Goal: Contribute content: Contribute content

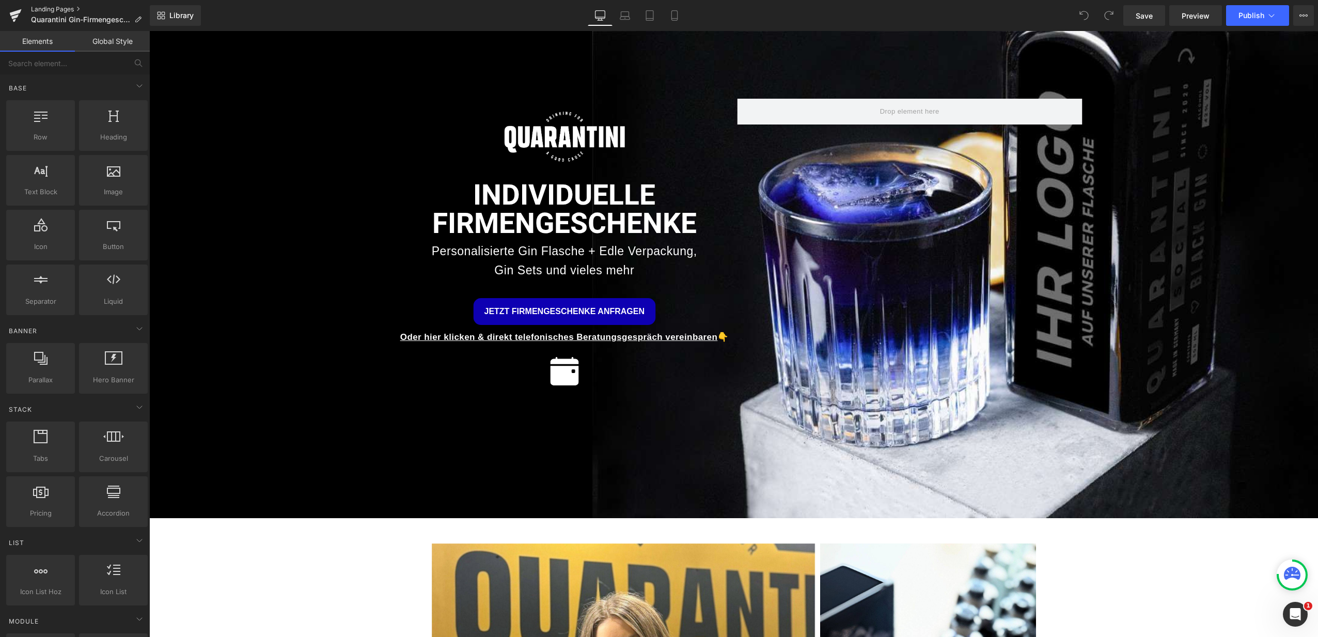
click at [71, 6] on link "Landing Pages" at bounding box center [90, 9] width 119 height 8
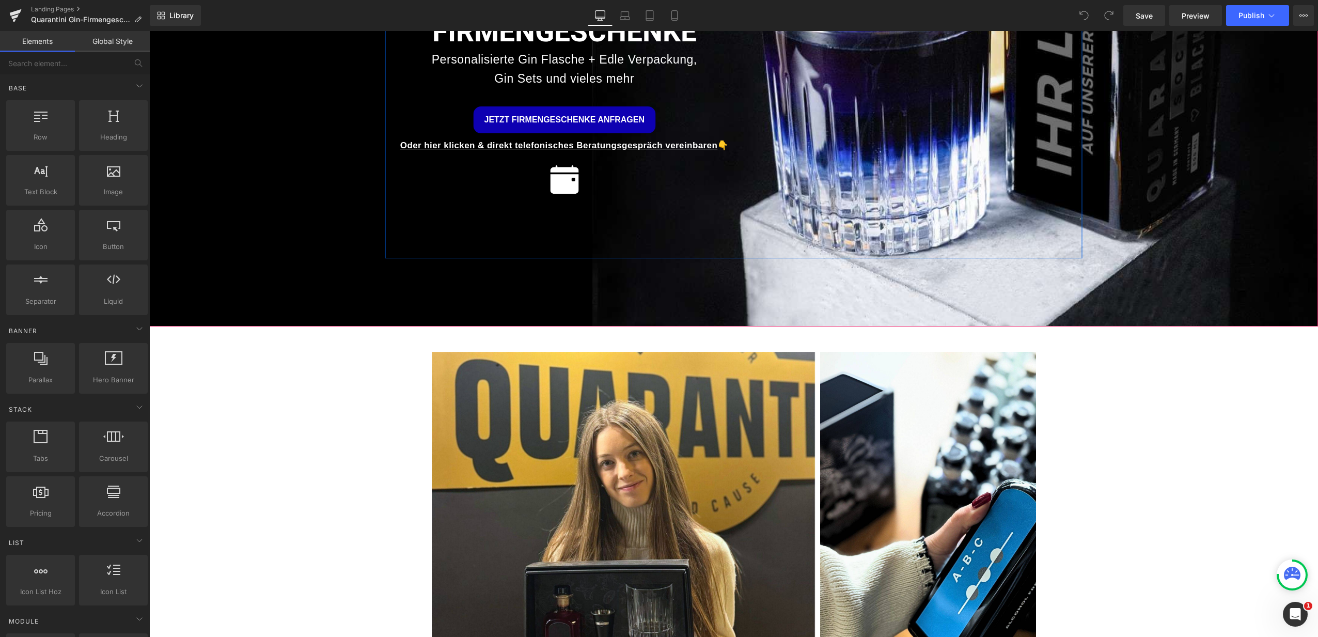
scroll to position [371, 0]
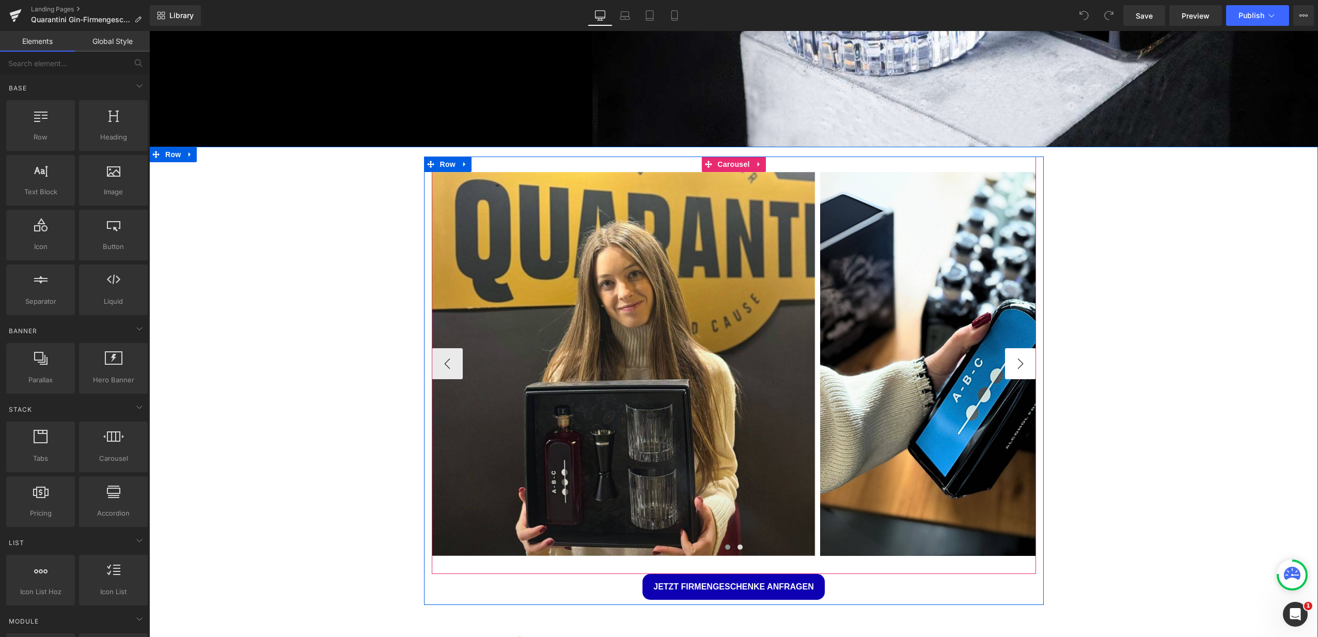
click at [1018, 358] on button "›" at bounding box center [1020, 363] width 31 height 31
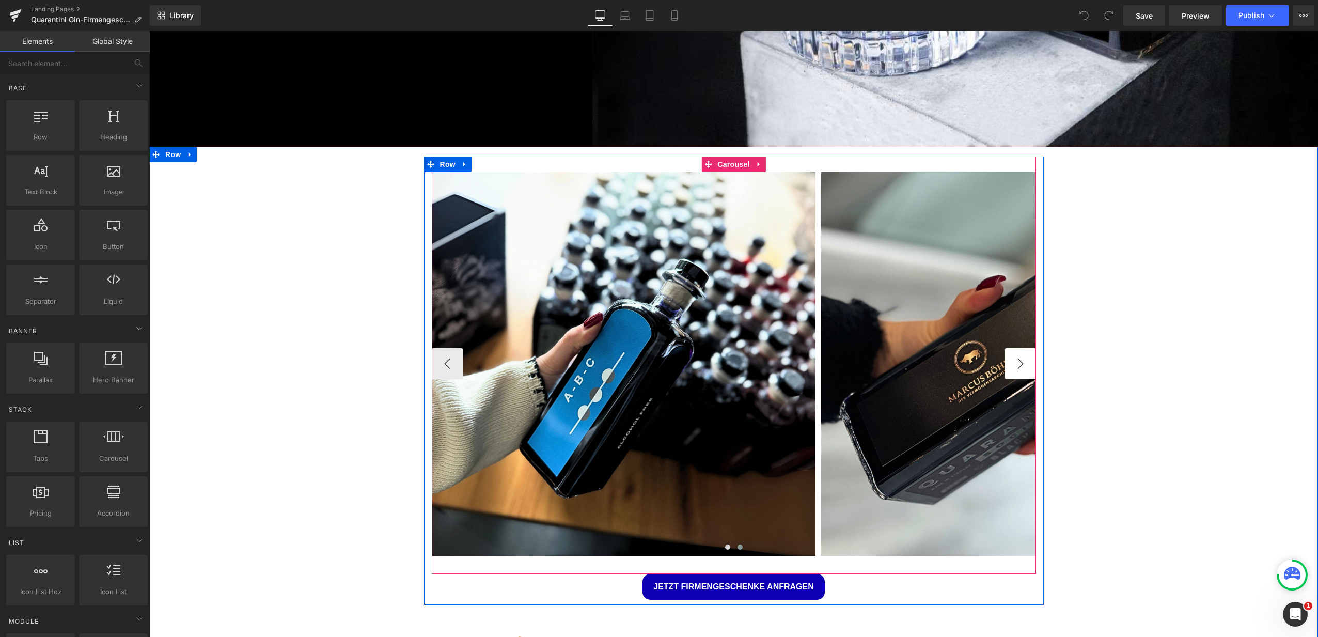
click at [1018, 358] on button "›" at bounding box center [1020, 363] width 31 height 31
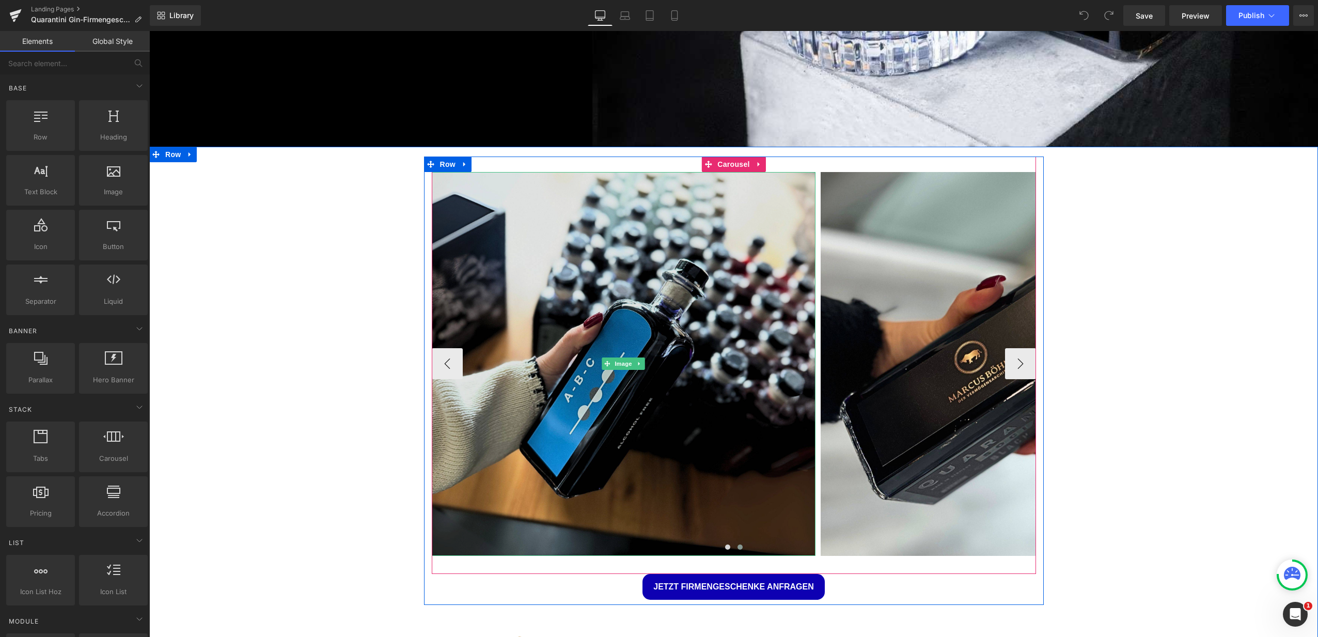
click at [596, 306] on img at bounding box center [624, 364] width 384 height 384
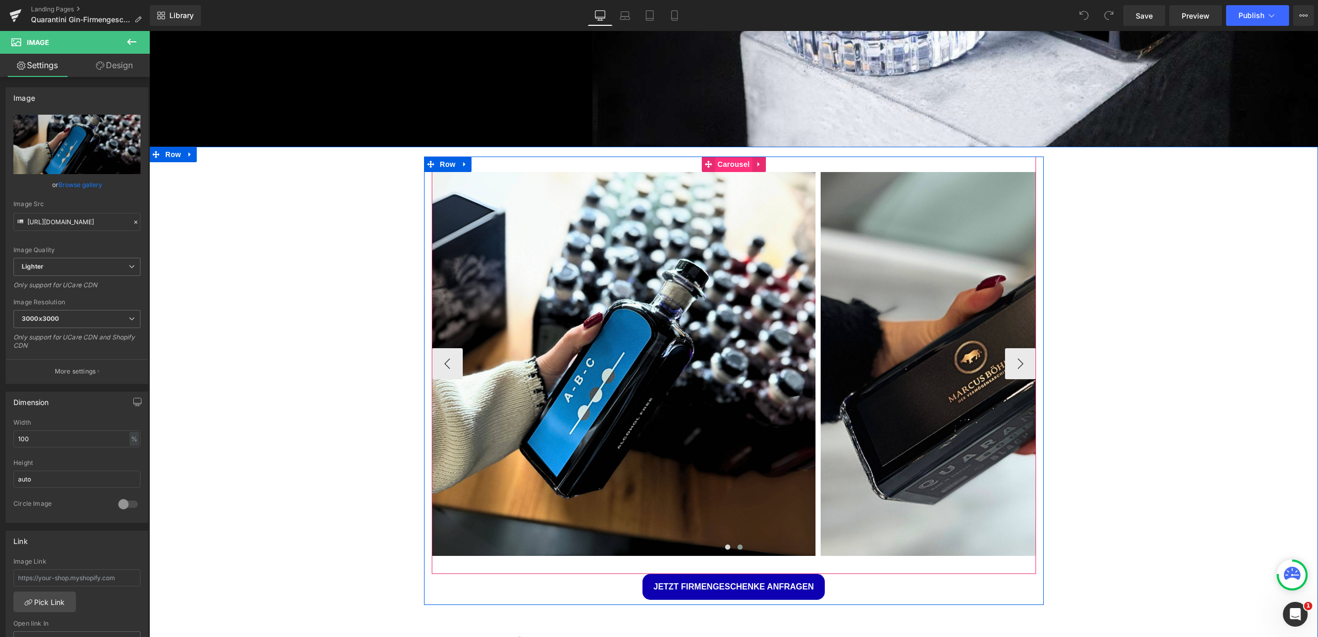
click at [730, 162] on span "Carousel" at bounding box center [733, 164] width 37 height 15
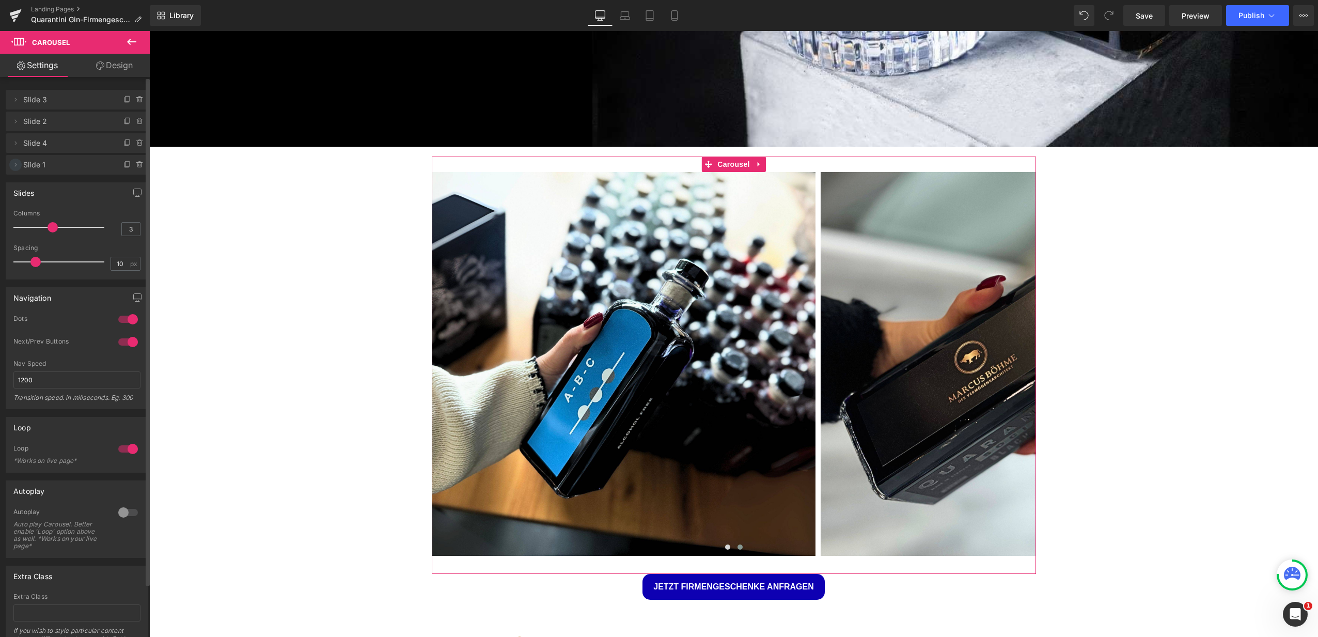
click at [15, 164] on icon at bounding box center [16, 165] width 2 height 4
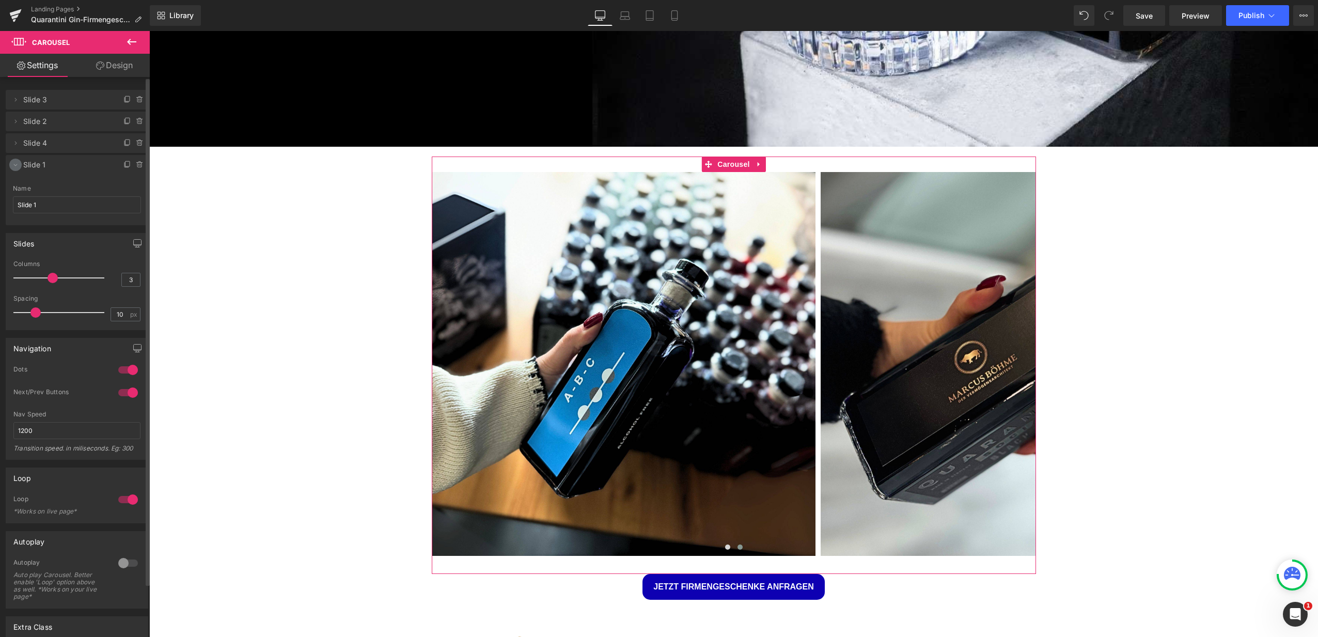
click at [15, 164] on icon at bounding box center [15, 165] width 8 height 8
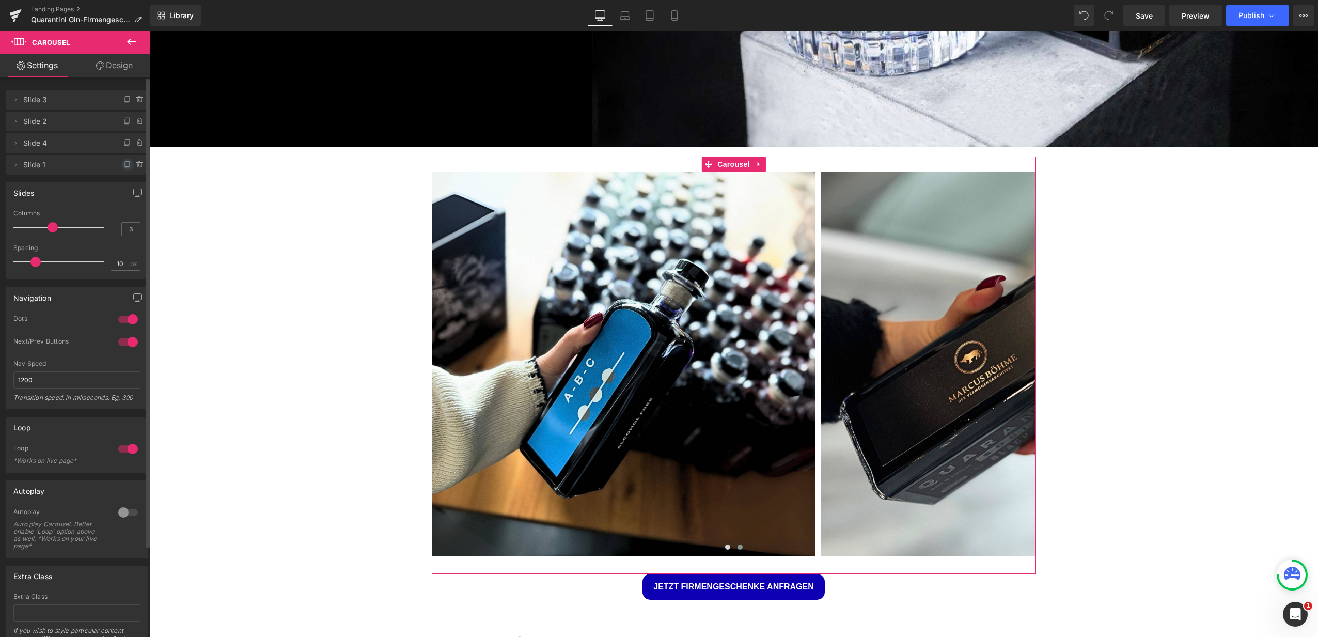
click at [126, 166] on icon at bounding box center [128, 163] width 4 height 5
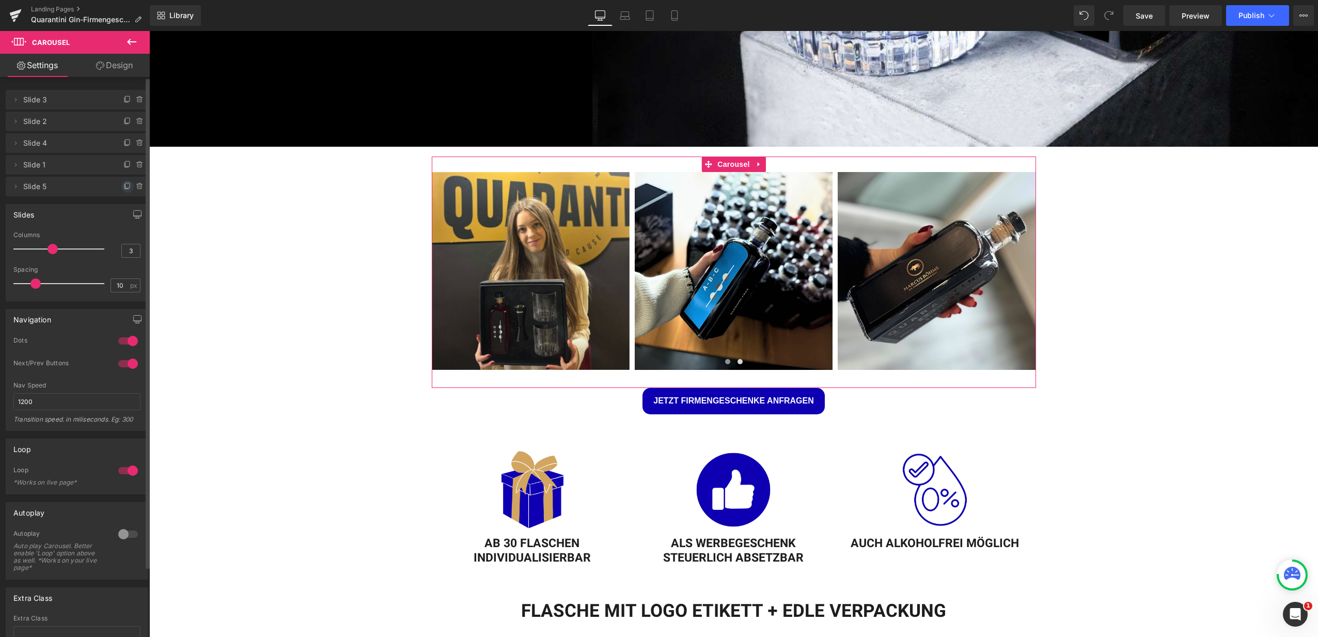
click at [123, 185] on icon at bounding box center [127, 186] width 8 height 8
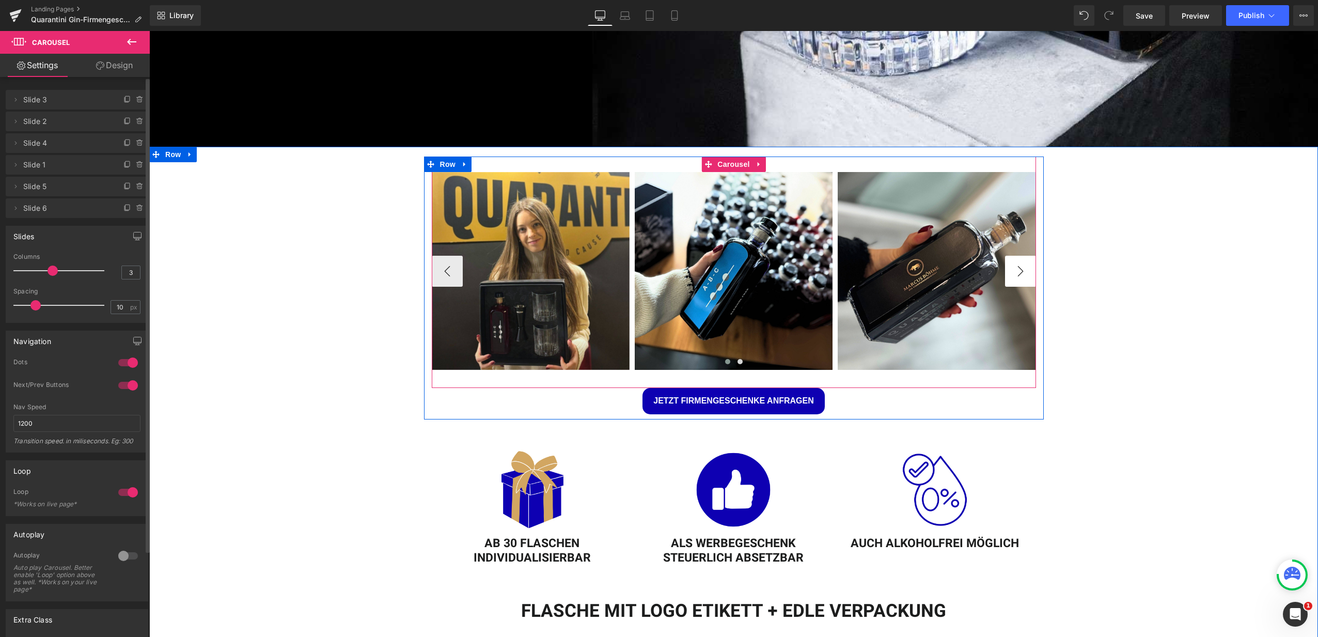
click at [1014, 270] on button "›" at bounding box center [1020, 271] width 31 height 31
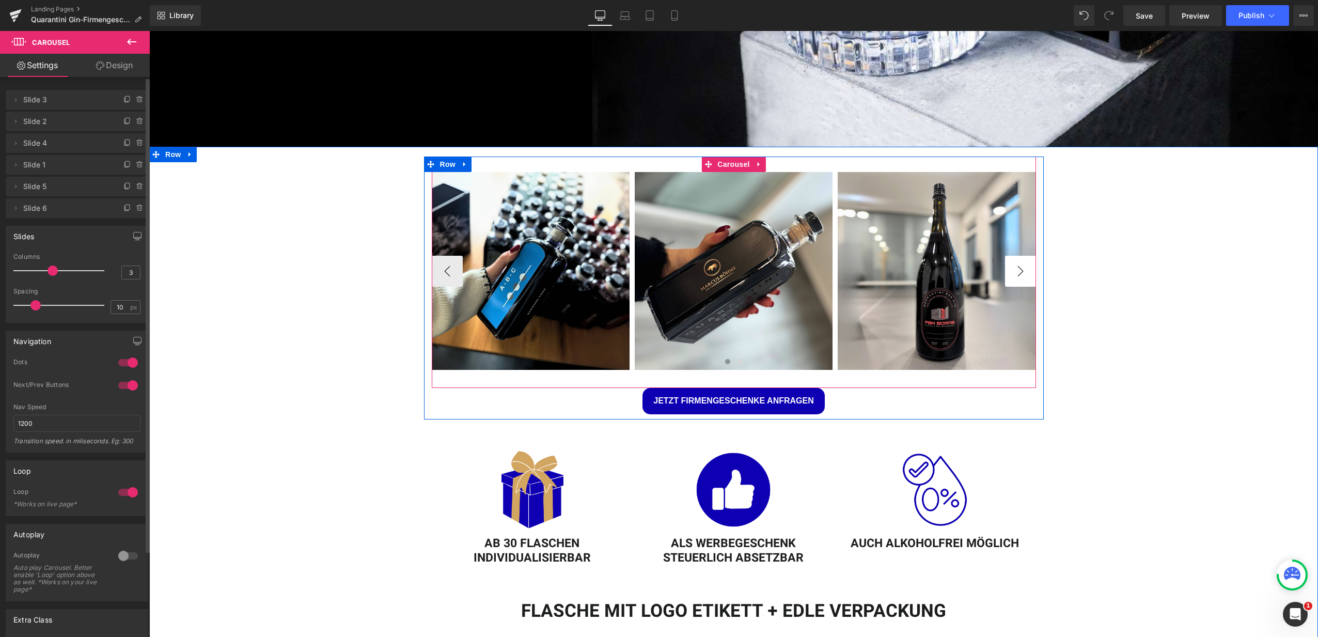
click at [1019, 269] on button "›" at bounding box center [1020, 271] width 31 height 31
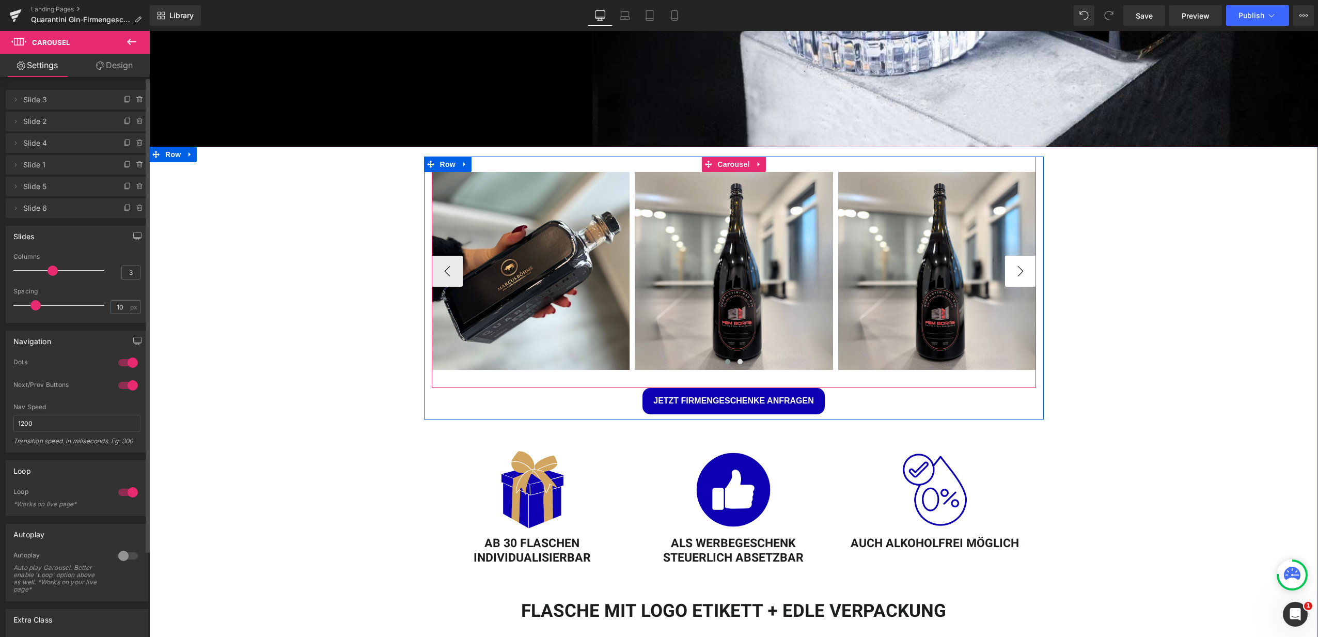
click at [1019, 269] on button "›" at bounding box center [1020, 271] width 31 height 31
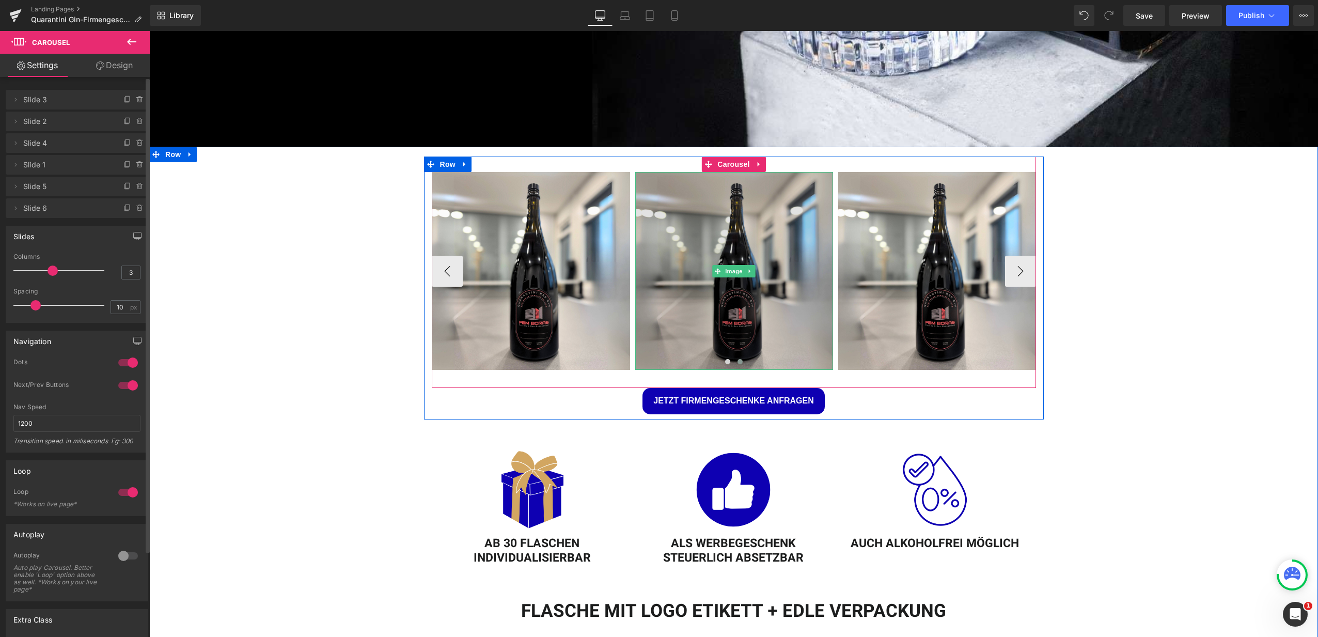
click at [726, 280] on img at bounding box center [734, 271] width 198 height 198
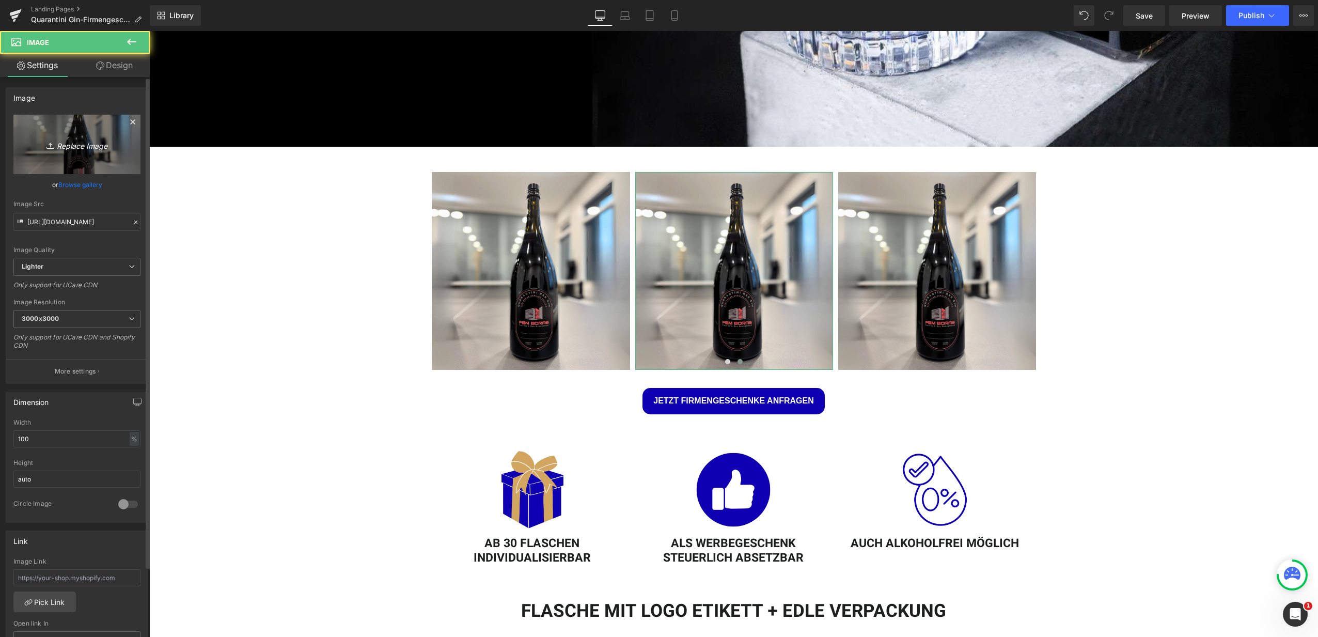
click at [77, 147] on icon "Replace Image" at bounding box center [77, 144] width 83 height 13
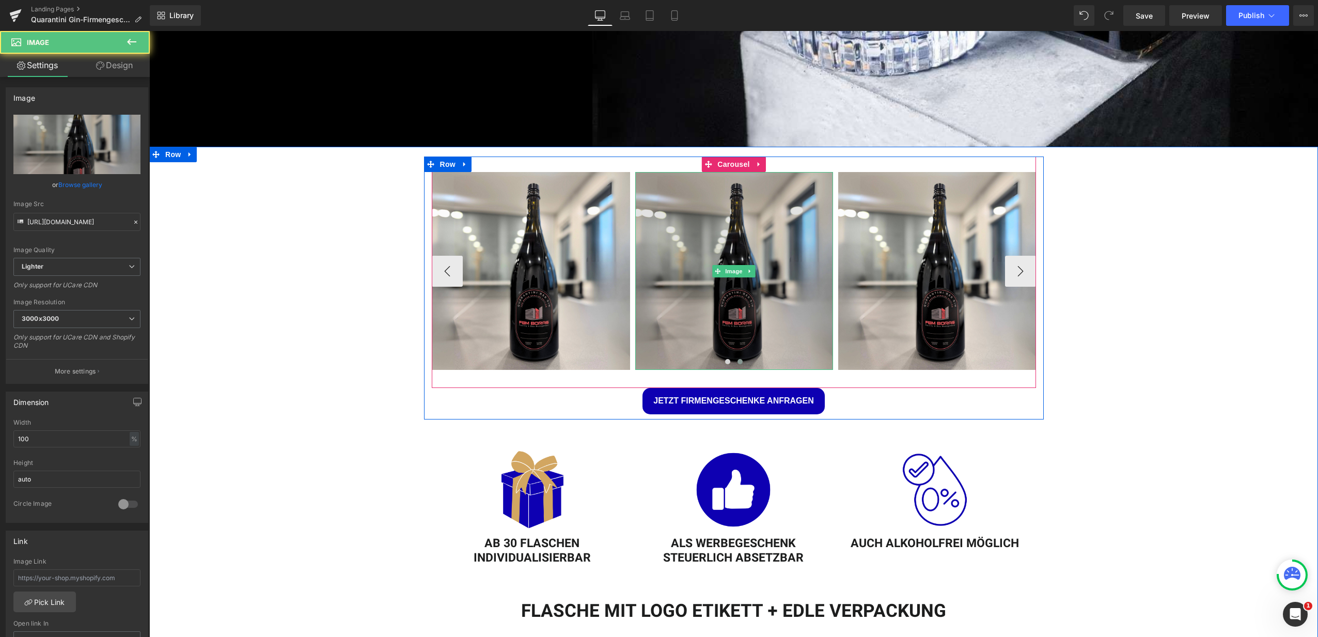
click at [757, 282] on img at bounding box center [734, 271] width 198 height 198
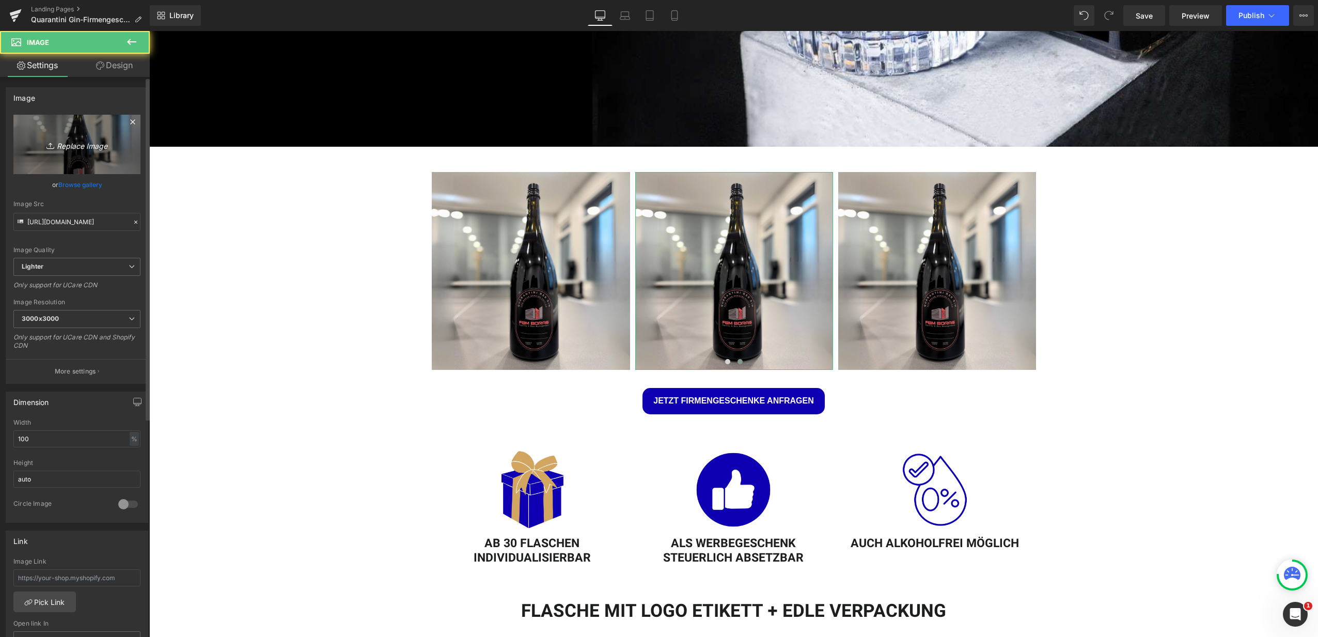
click at [76, 149] on icon "Replace Image" at bounding box center [77, 144] width 83 height 13
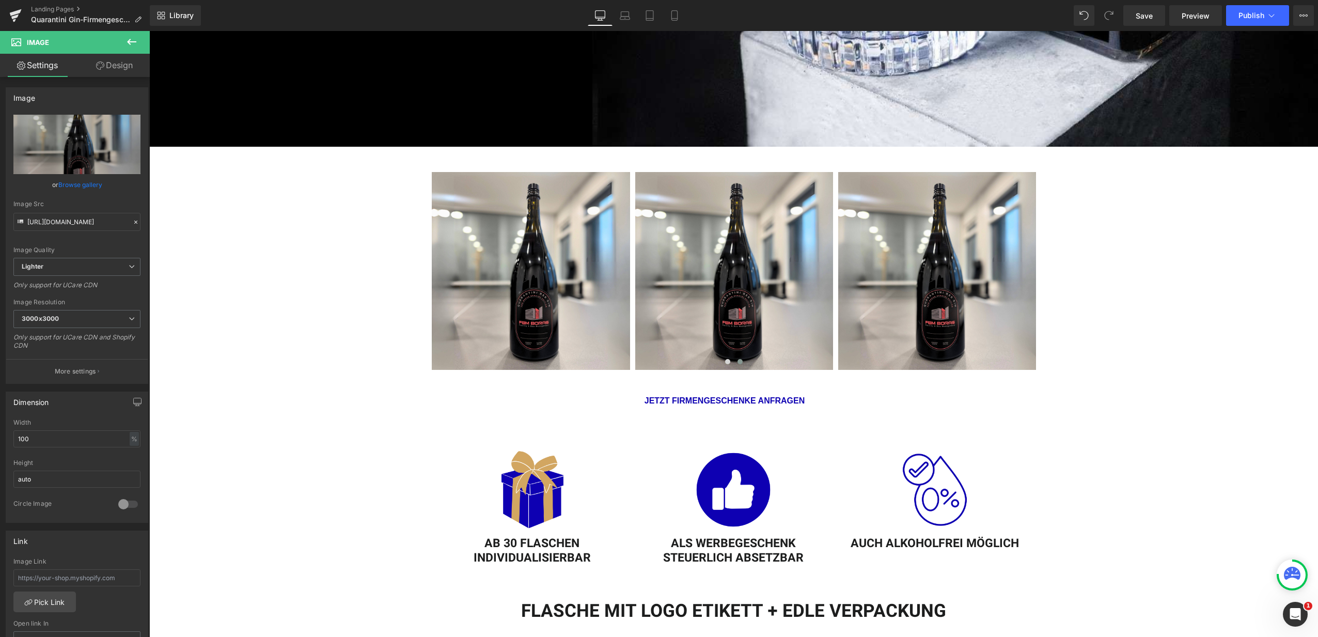
type input "C:\fakepath\16.jpg"
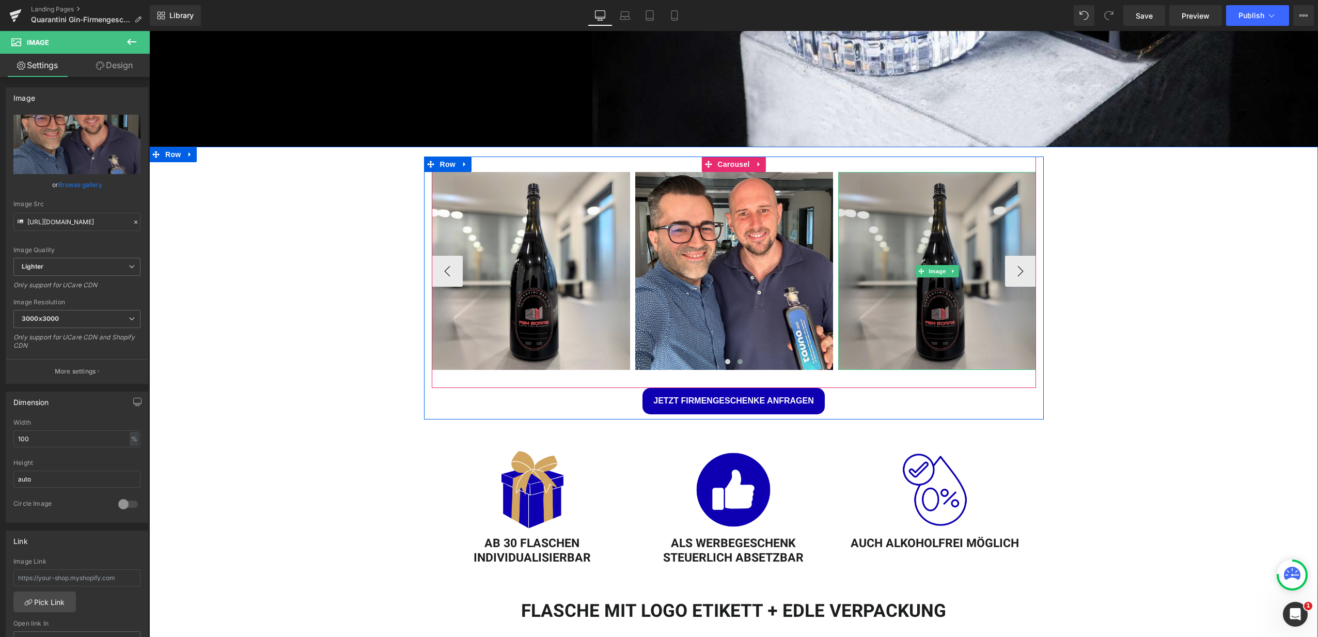
click at [884, 274] on img at bounding box center [937, 271] width 198 height 198
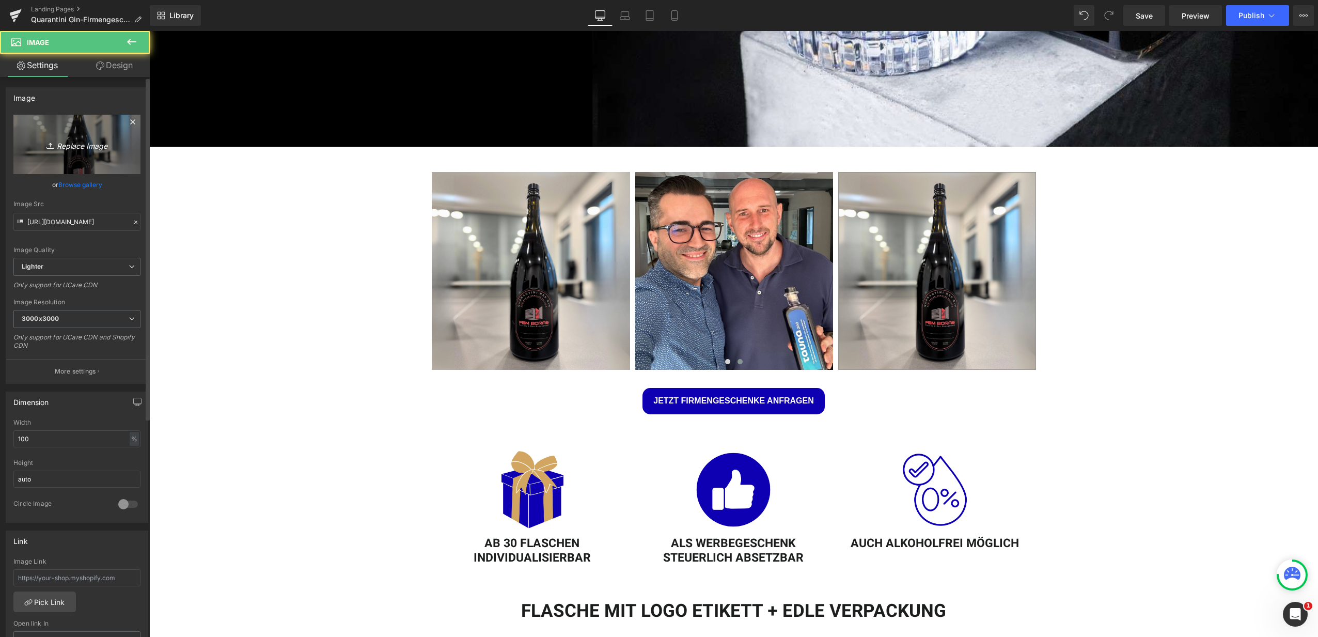
click at [87, 152] on link "Replace Image" at bounding box center [76, 144] width 127 height 59
type input "C:\fakepath\15.jpg"
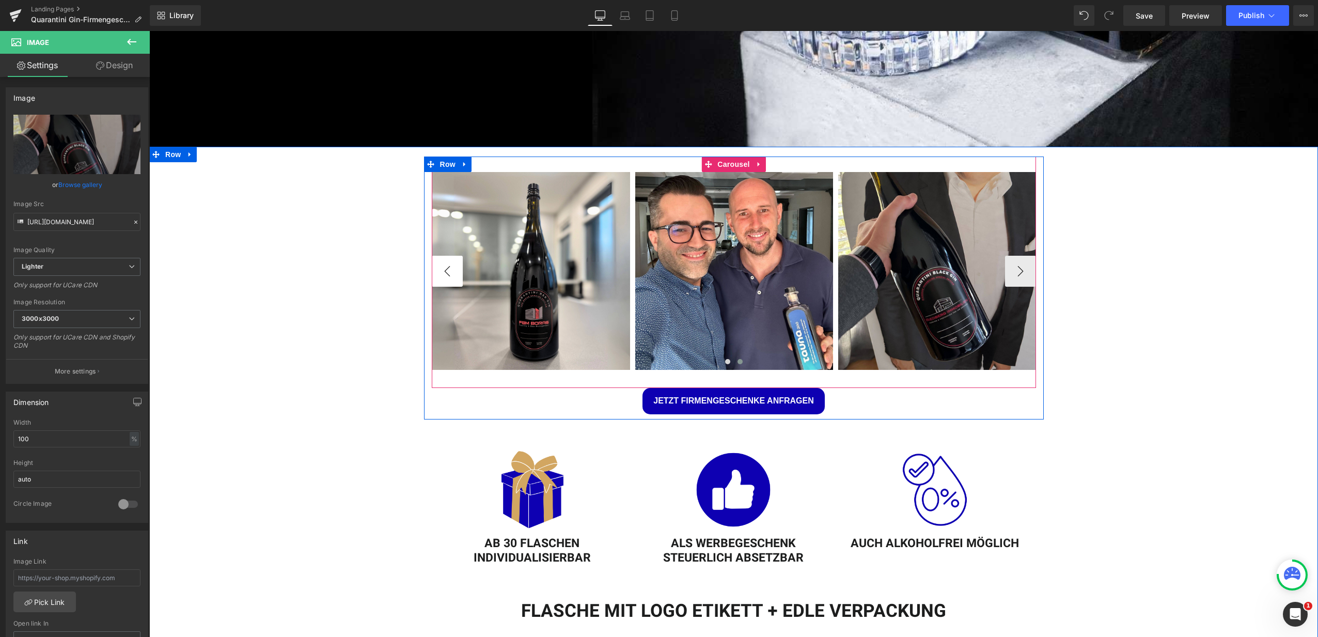
click at [436, 261] on button "‹" at bounding box center [447, 271] width 31 height 31
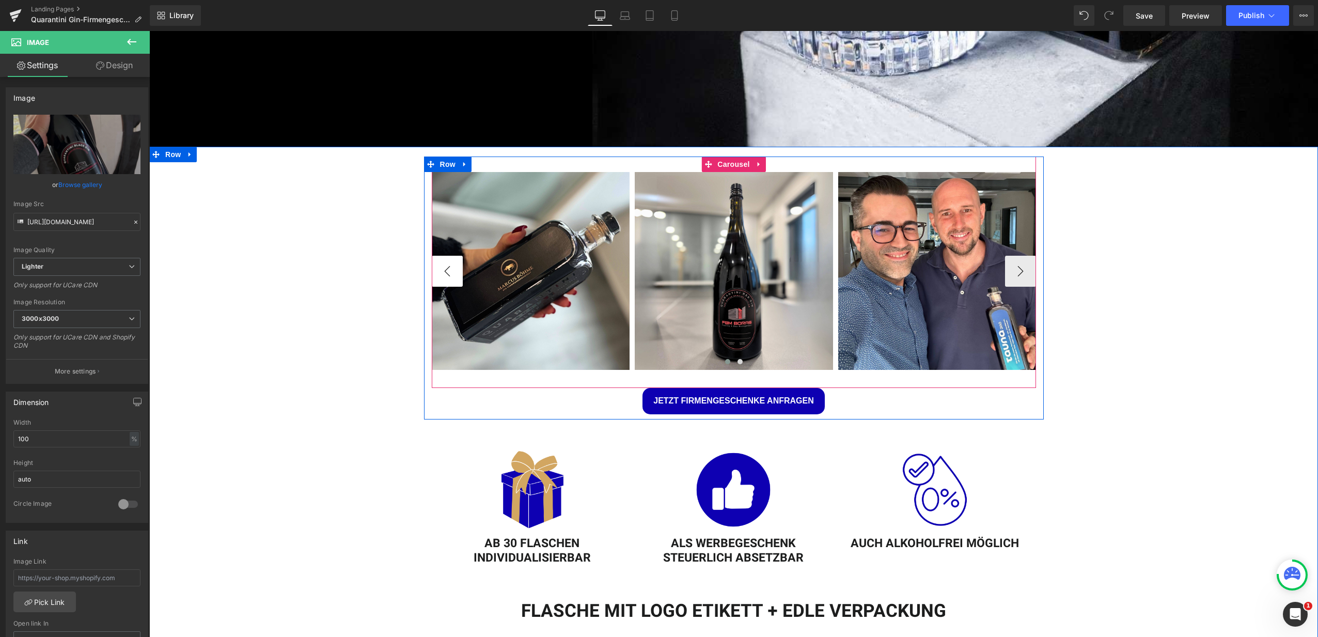
click at [451, 267] on button "‹" at bounding box center [447, 271] width 31 height 31
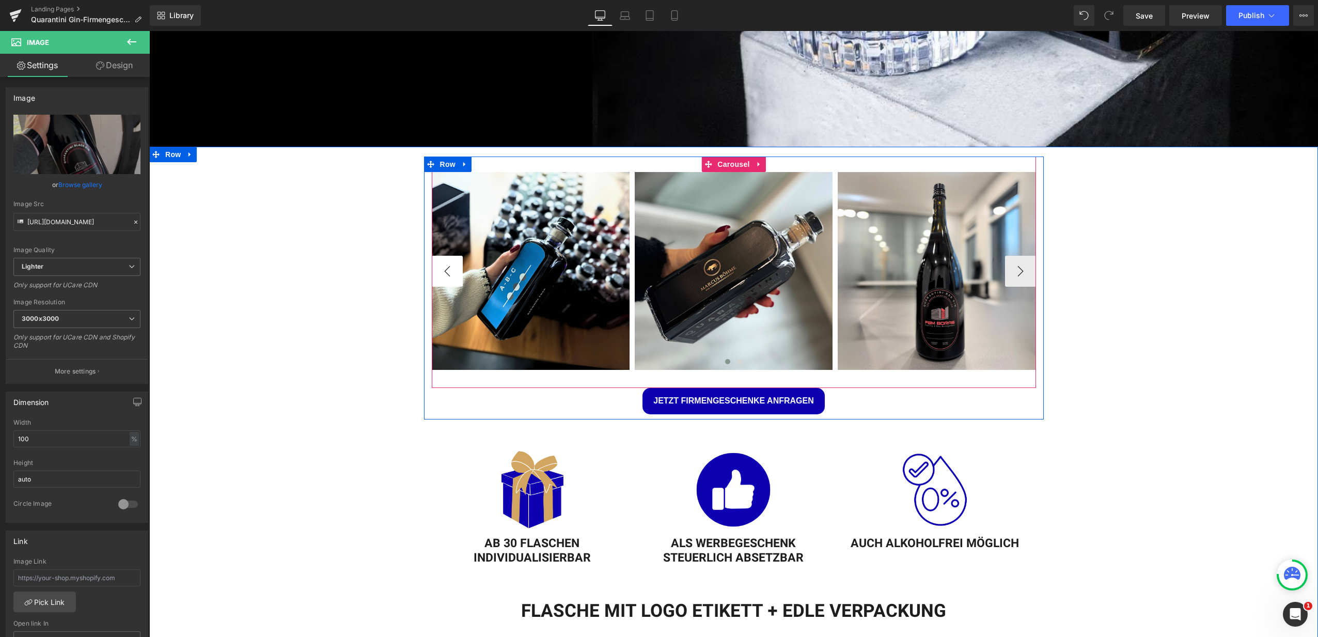
click at [451, 267] on button "‹" at bounding box center [447, 271] width 31 height 31
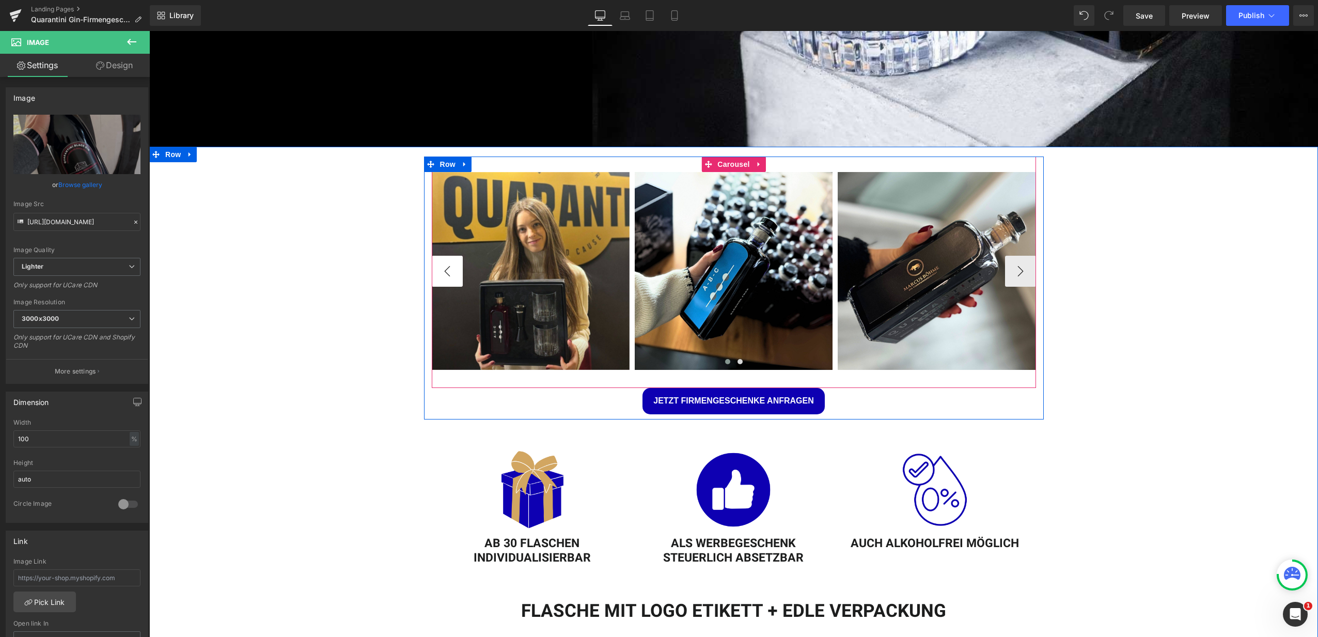
click at [451, 267] on button "‹" at bounding box center [447, 271] width 31 height 31
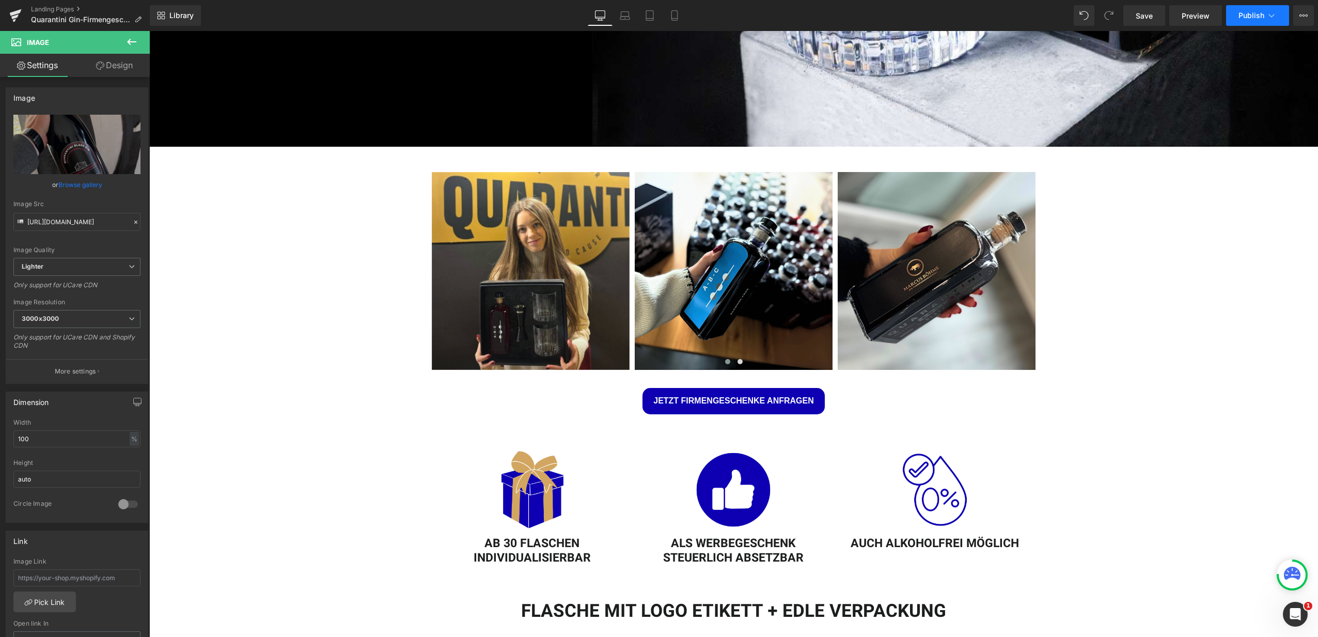
click at [1248, 13] on span "Publish" at bounding box center [1252, 15] width 26 height 8
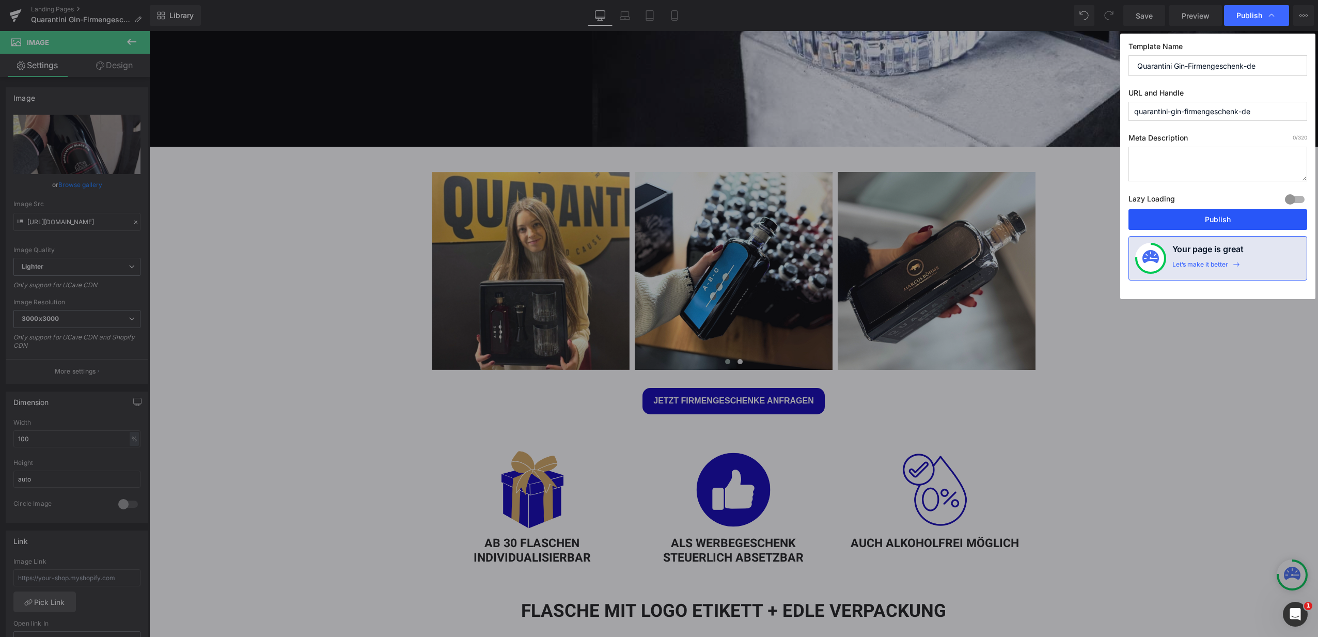
click at [1217, 217] on button "Publish" at bounding box center [1218, 219] width 179 height 21
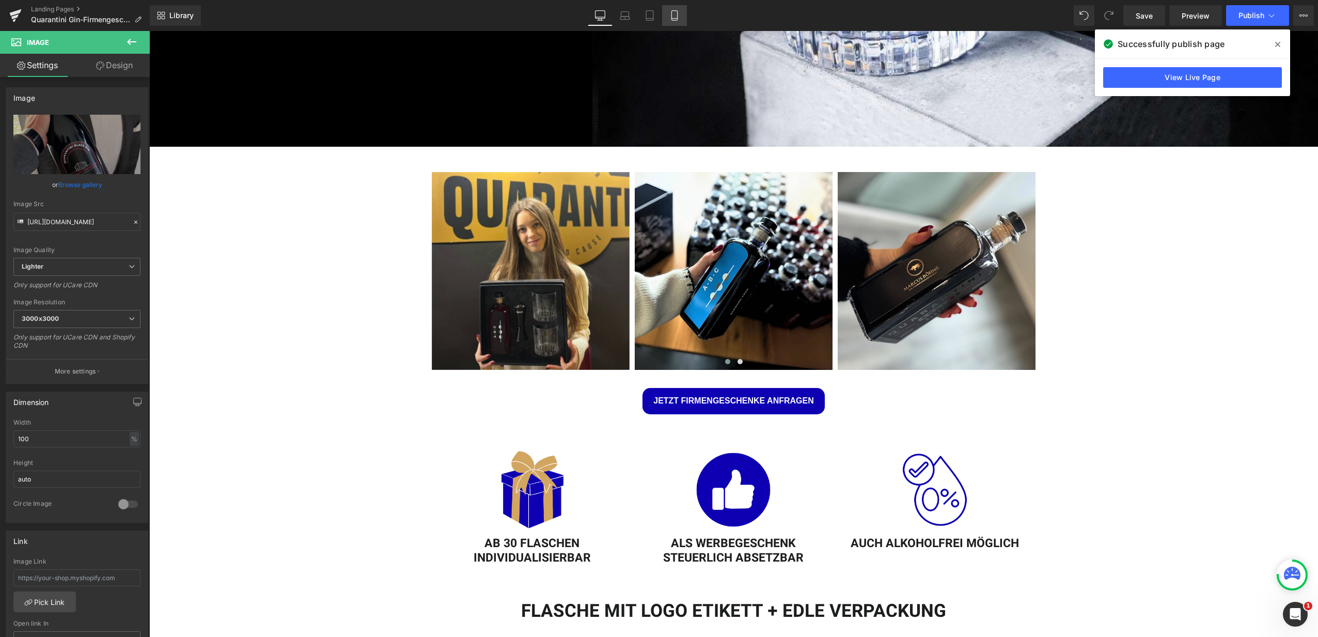
click at [681, 19] on link "Mobile" at bounding box center [674, 15] width 25 height 21
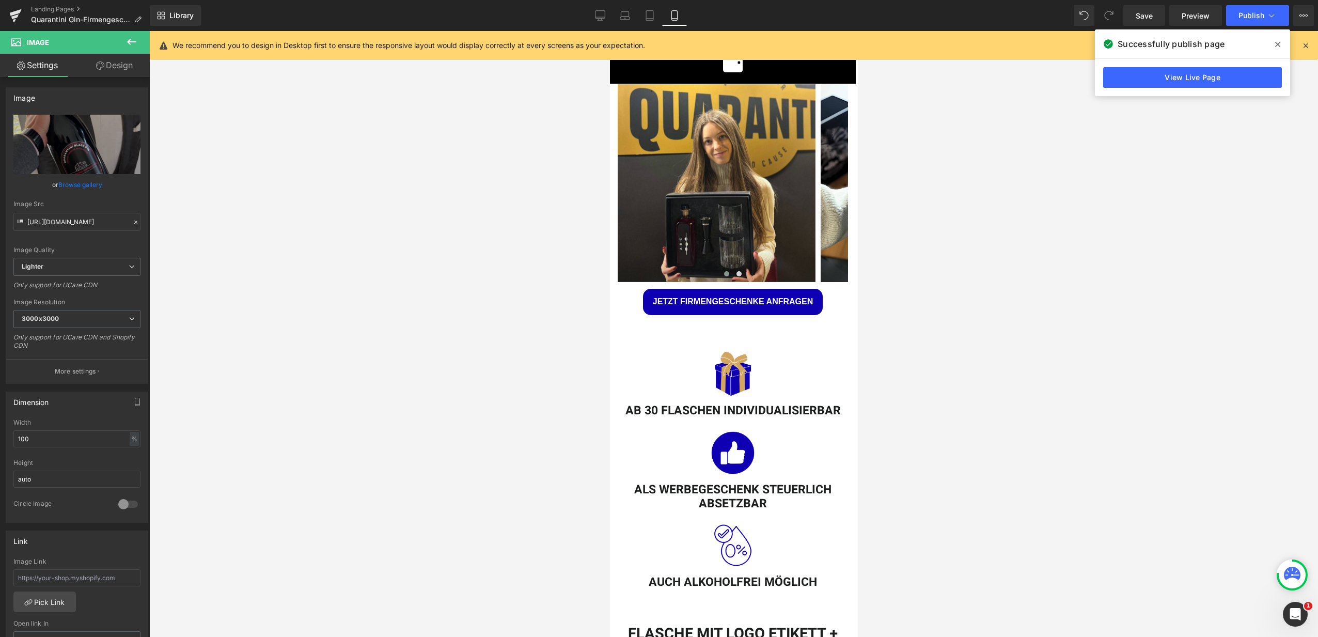
scroll to position [87, 0]
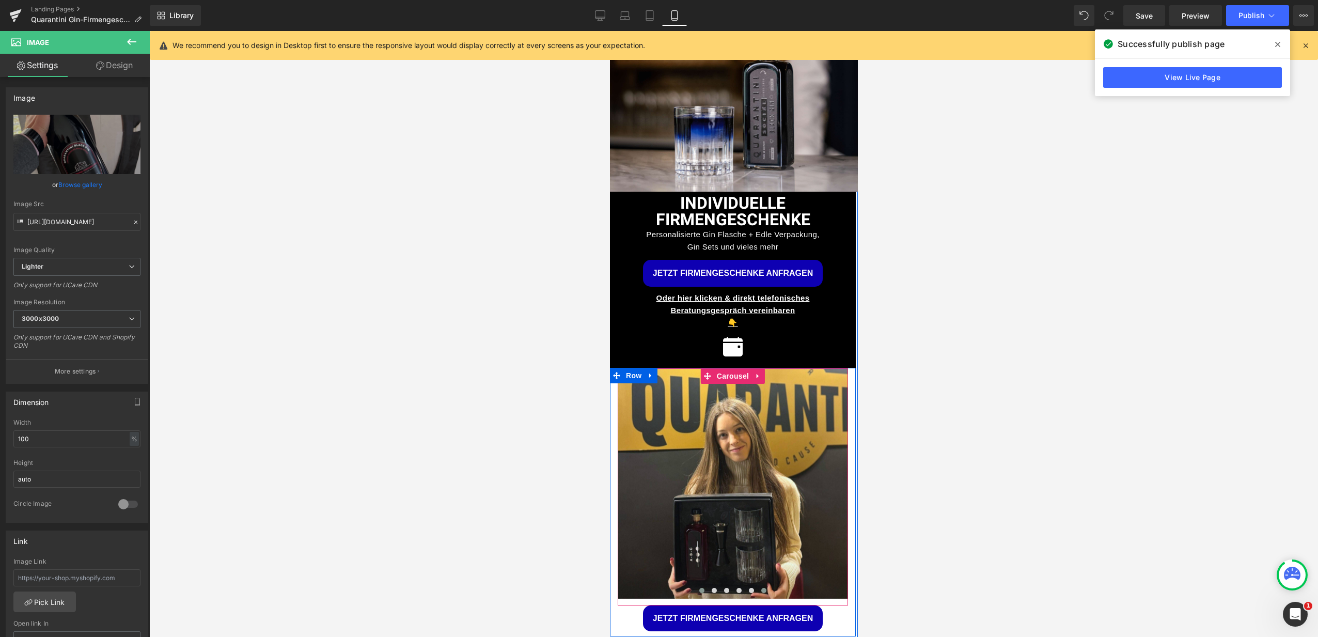
click at [761, 588] on span at bounding box center [763, 590] width 5 height 5
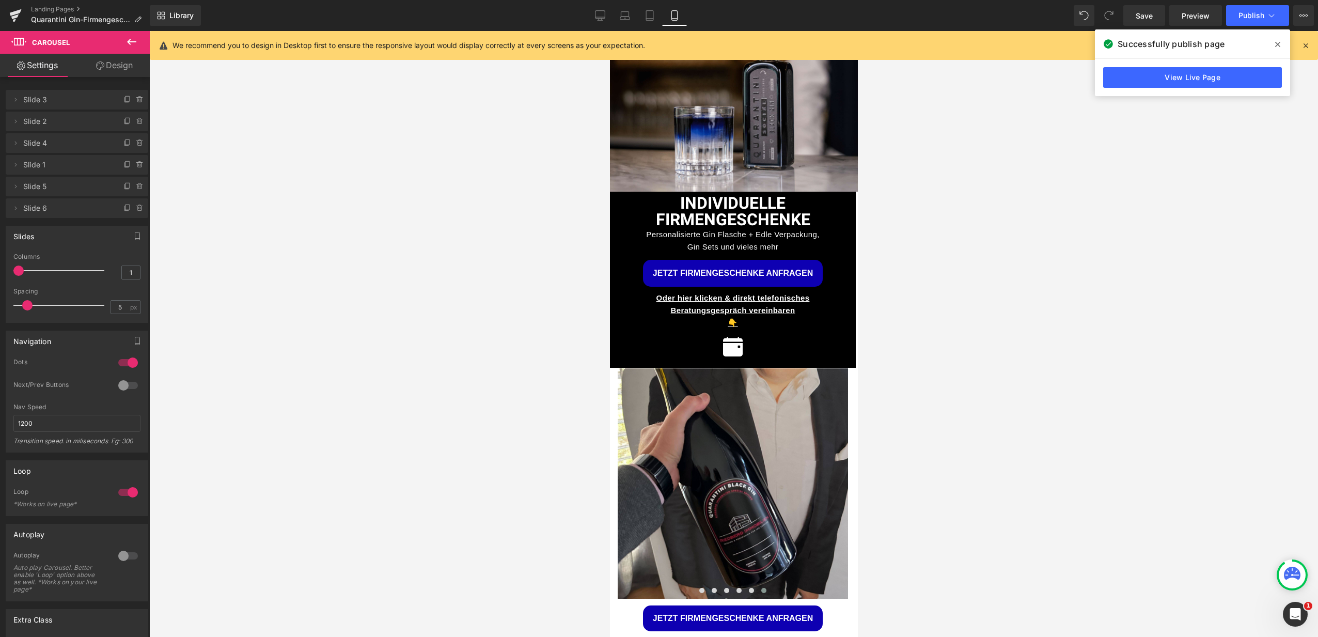
click at [1282, 40] on span at bounding box center [1278, 44] width 17 height 17
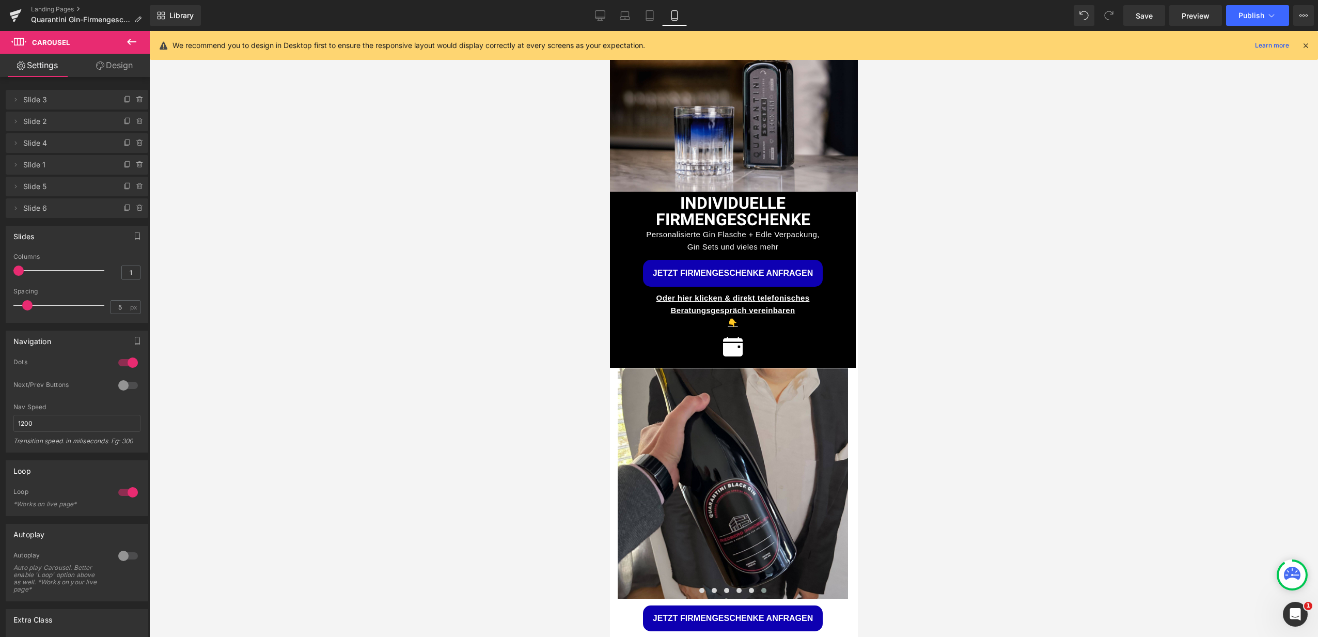
click at [1307, 46] on icon at bounding box center [1305, 45] width 9 height 9
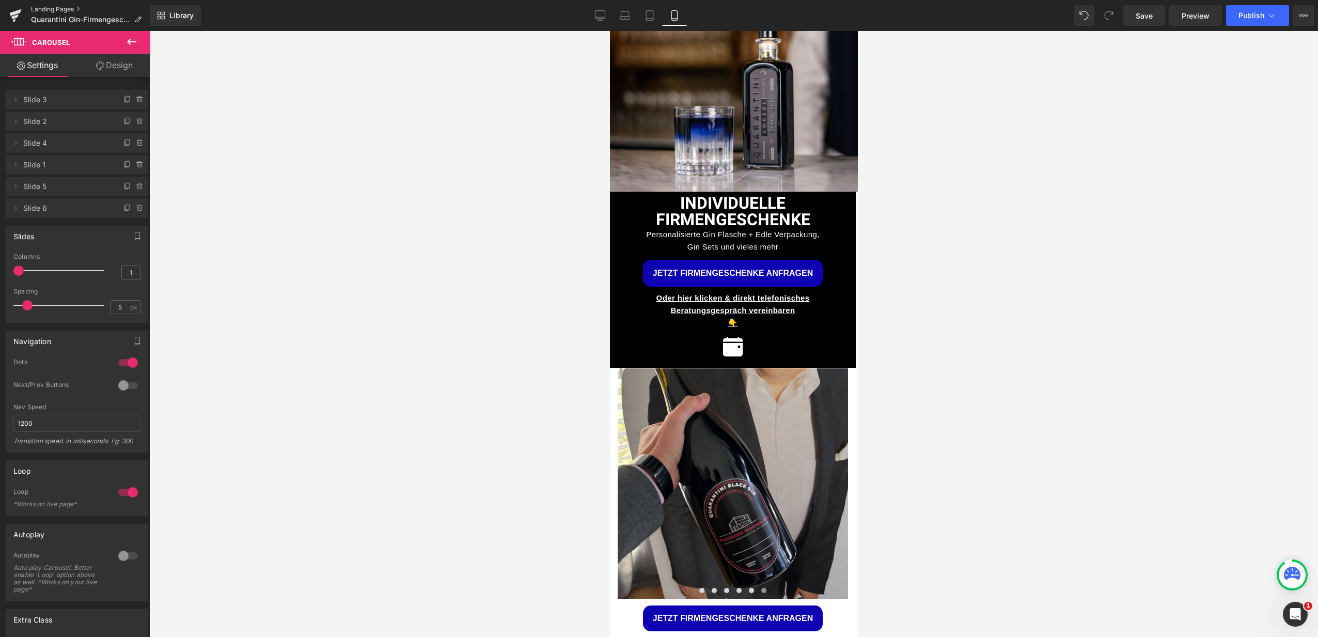
click at [64, 8] on link "Landing Pages" at bounding box center [90, 9] width 119 height 8
